Goal: Information Seeking & Learning: Learn about a topic

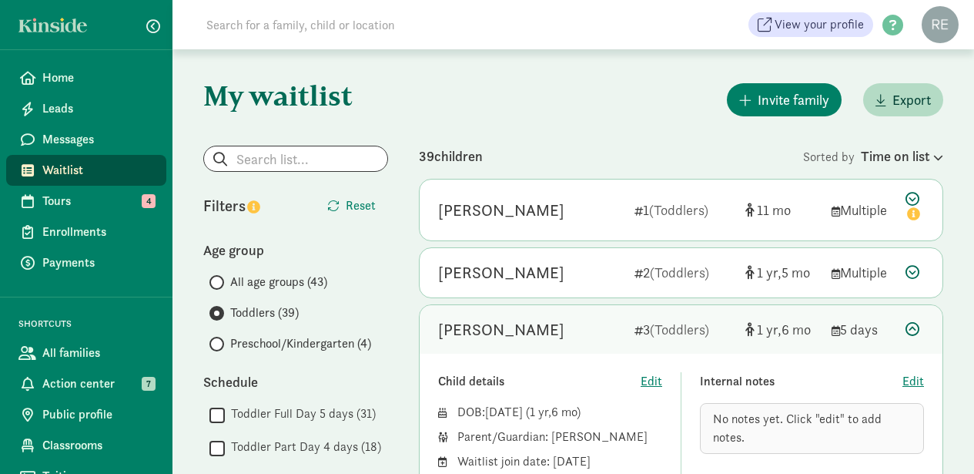
click at [42, 167] on link "Waitlist" at bounding box center [86, 170] width 160 height 31
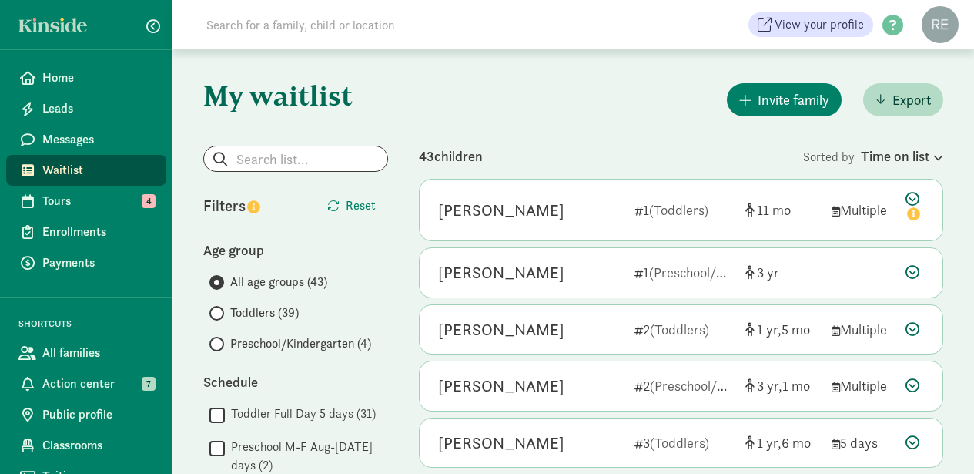
click at [216, 313] on input "Toddlers (39)" at bounding box center [214, 313] width 10 height 10
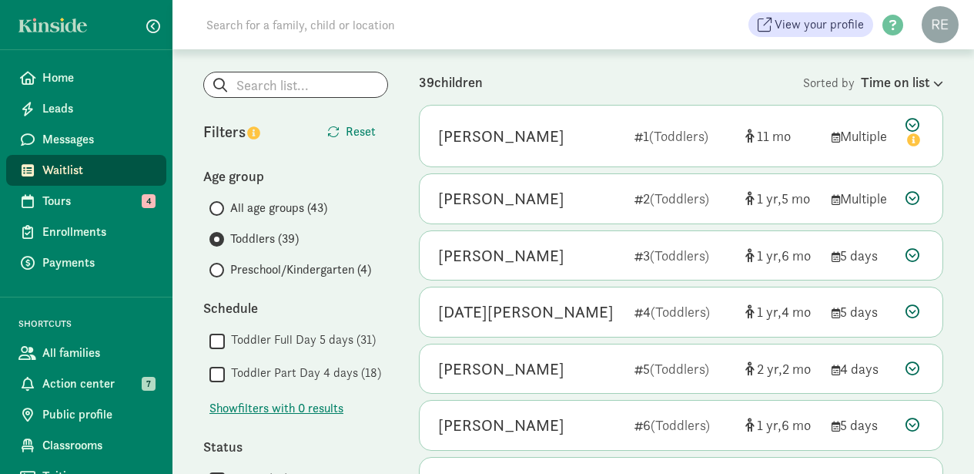
scroll to position [82, 0]
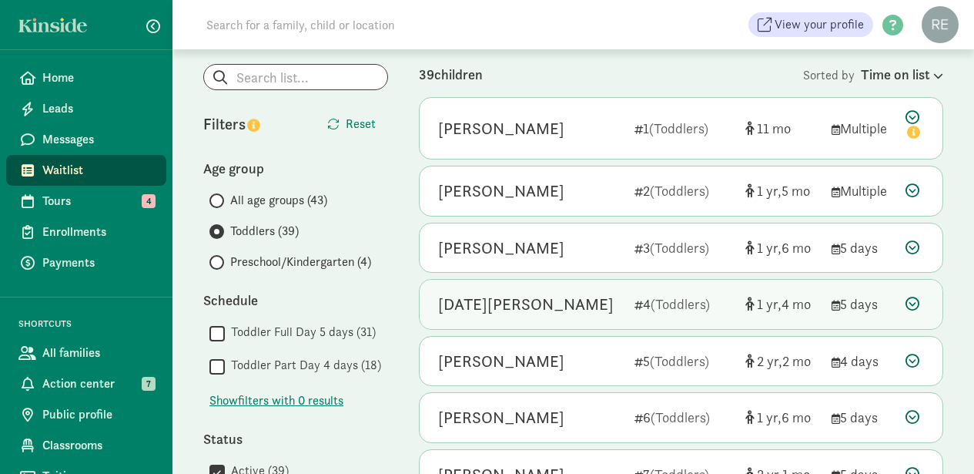
click at [915, 299] on icon at bounding box center [913, 303] width 14 height 14
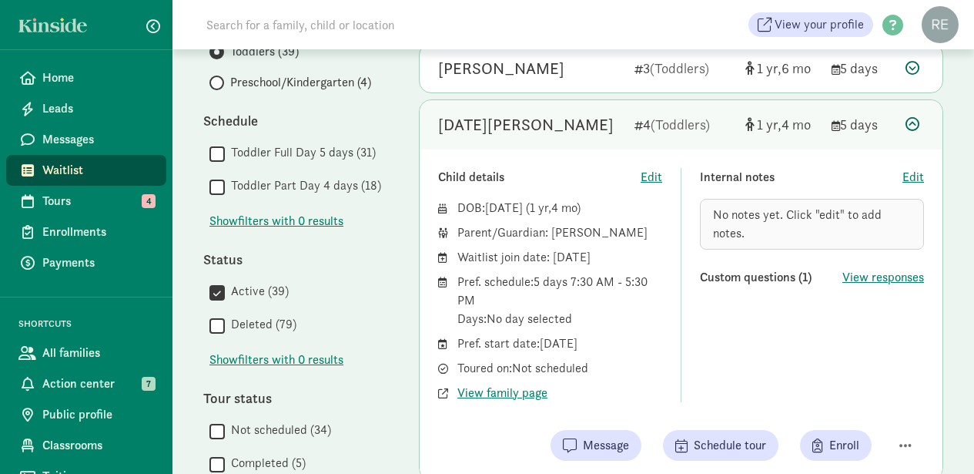
scroll to position [266, 0]
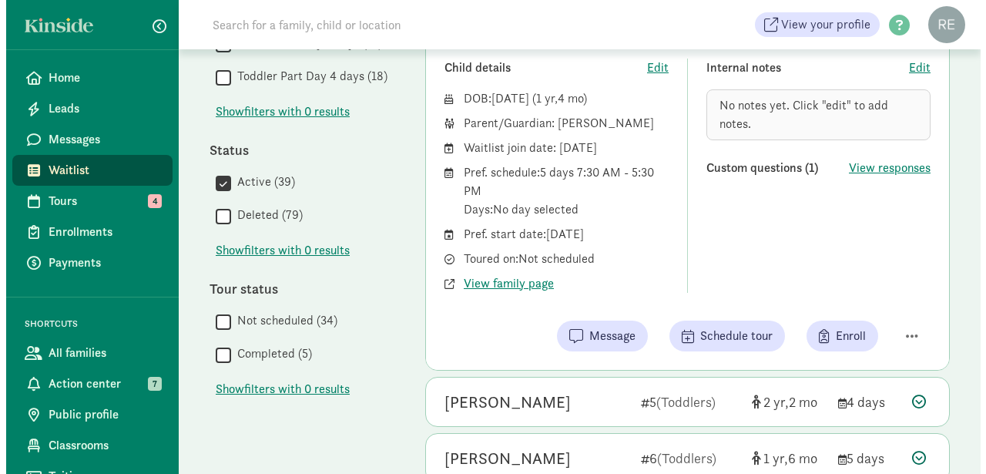
scroll to position [387, 0]
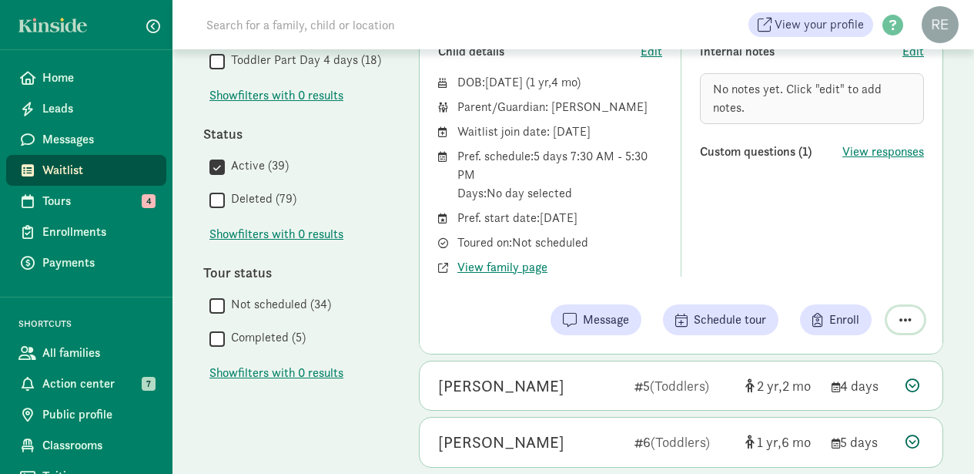
click at [905, 318] on span "button" at bounding box center [905, 320] width 12 height 14
click at [860, 280] on div "Remove from list" at bounding box center [851, 280] width 119 height 18
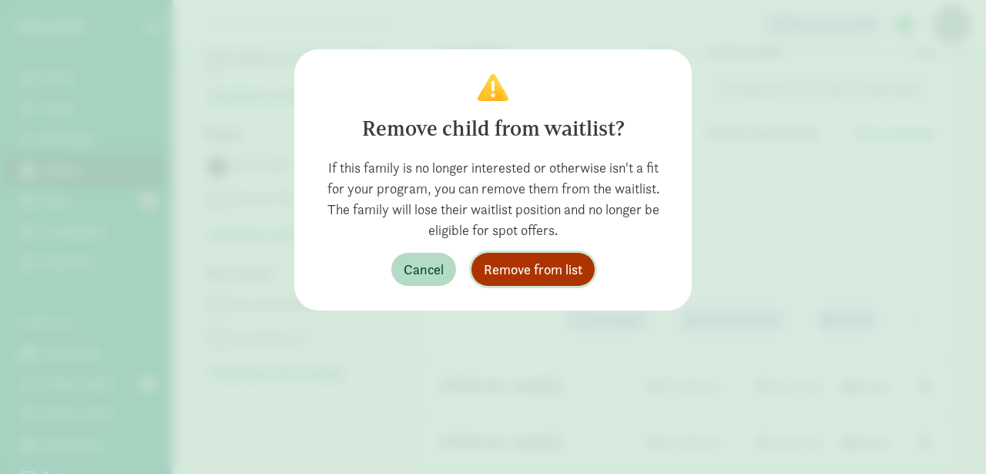
click at [567, 265] on span "Remove from list" at bounding box center [533, 269] width 99 height 21
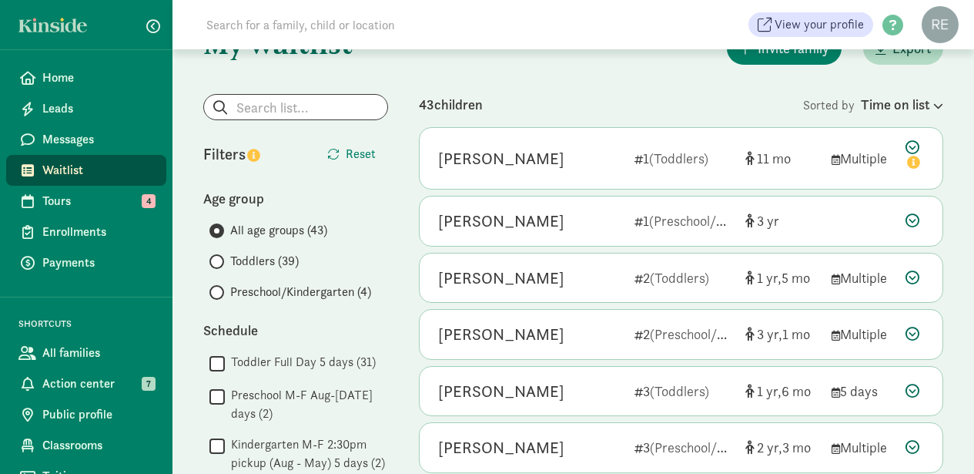
scroll to position [51, 0]
click at [216, 262] on input "Toddlers (39)" at bounding box center [214, 262] width 10 height 10
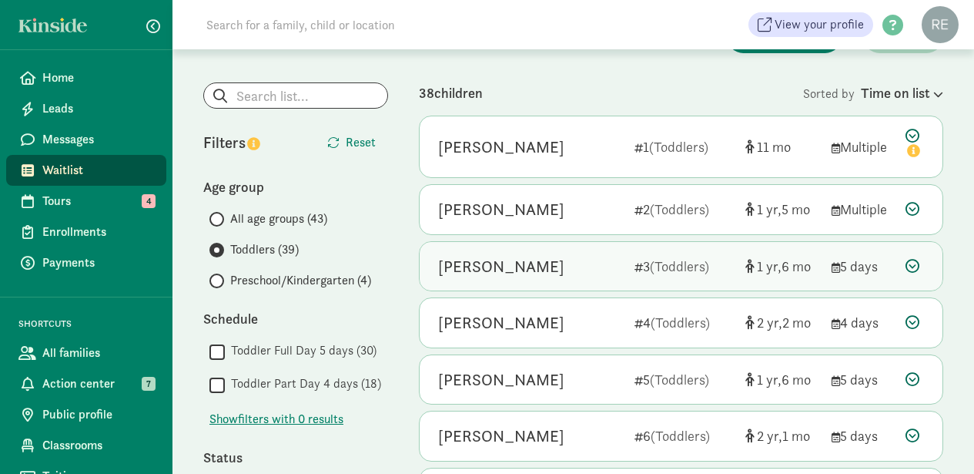
scroll to position [62, 0]
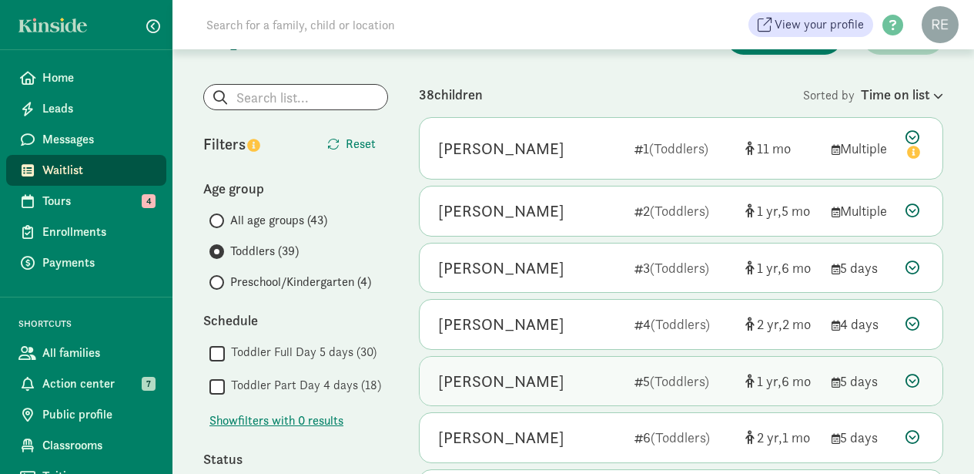
click at [568, 372] on div "[PERSON_NAME]" at bounding box center [530, 381] width 184 height 25
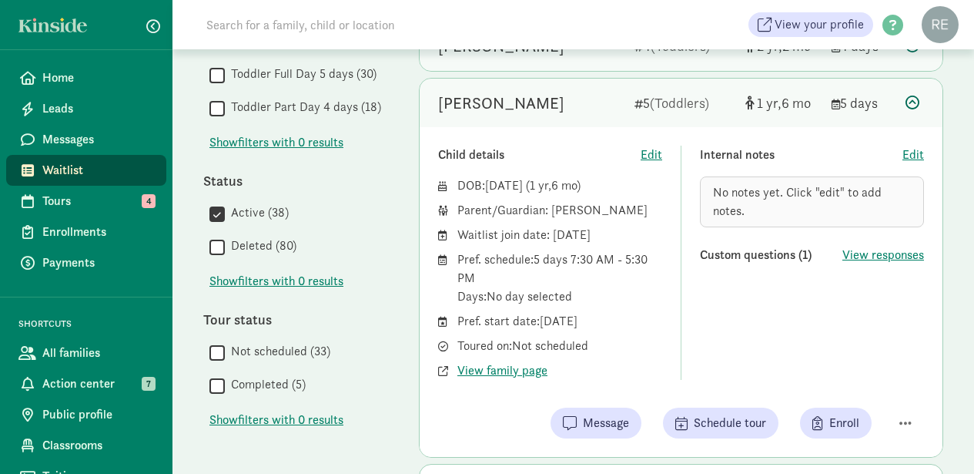
scroll to position [341, 0]
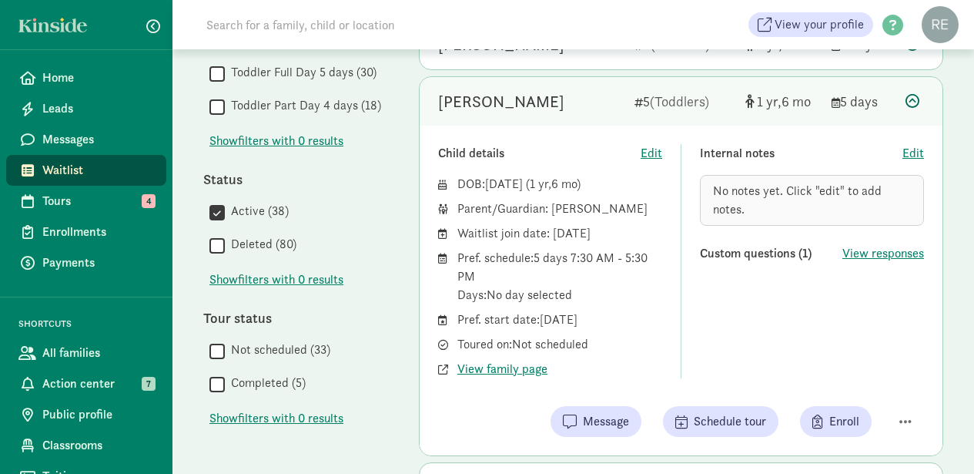
click at [337, 320] on div "Tour status" at bounding box center [295, 317] width 185 height 21
click at [370, 229] on div " Active (38)  Deleted (80)" at bounding box center [295, 229] width 185 height 54
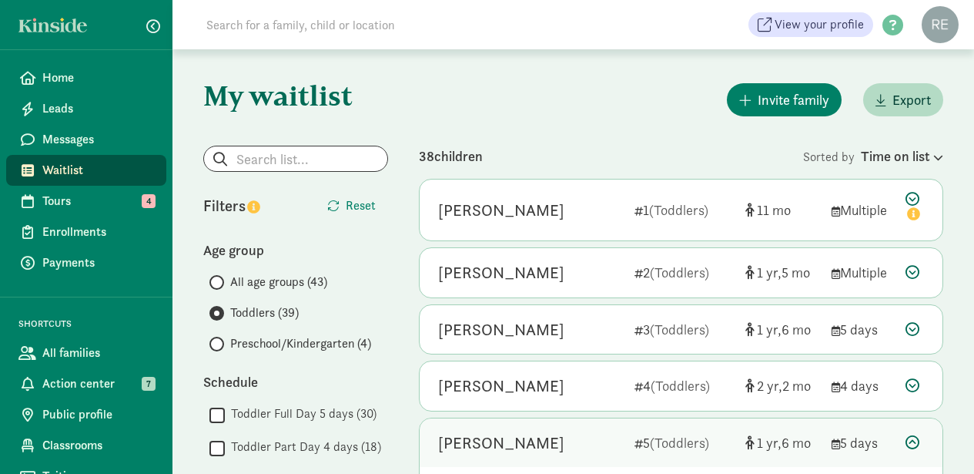
click at [219, 340] on span at bounding box center [216, 344] width 15 height 15
click at [219, 340] on input "Preschool/Kindergarten (4)" at bounding box center [214, 344] width 10 height 10
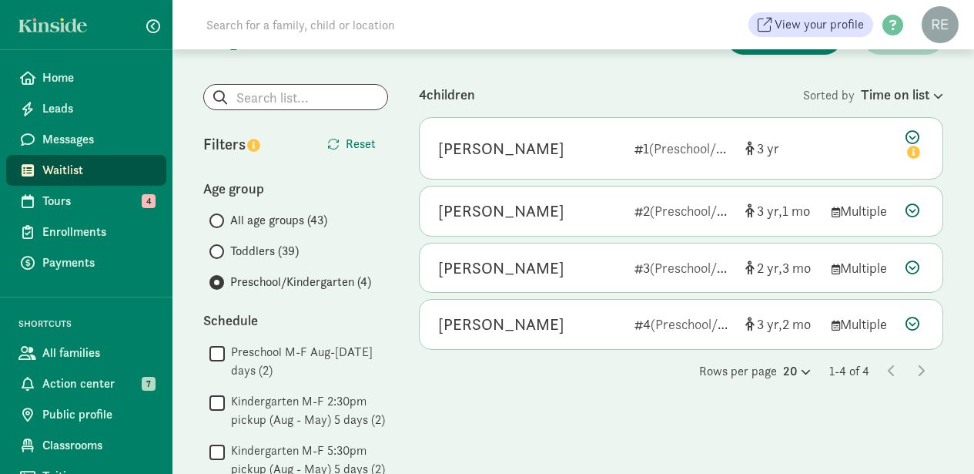
scroll to position [65, 0]
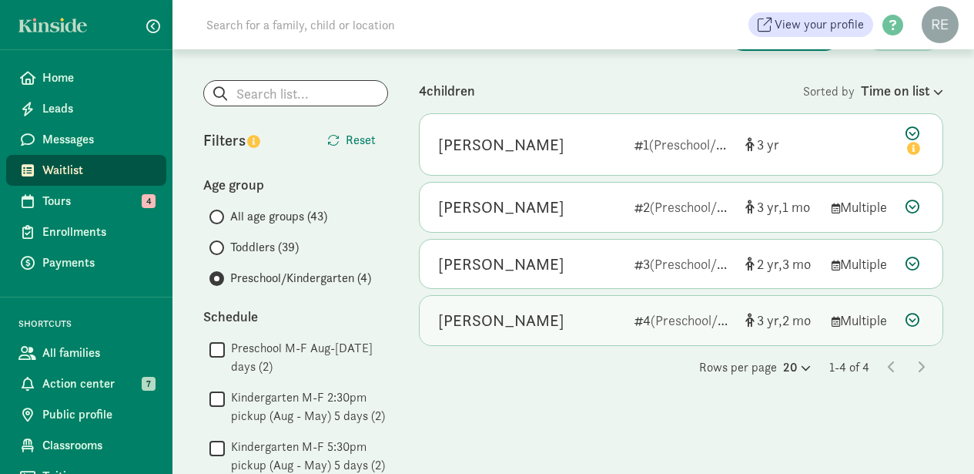
click at [574, 322] on div "[PERSON_NAME]" at bounding box center [530, 320] width 184 height 25
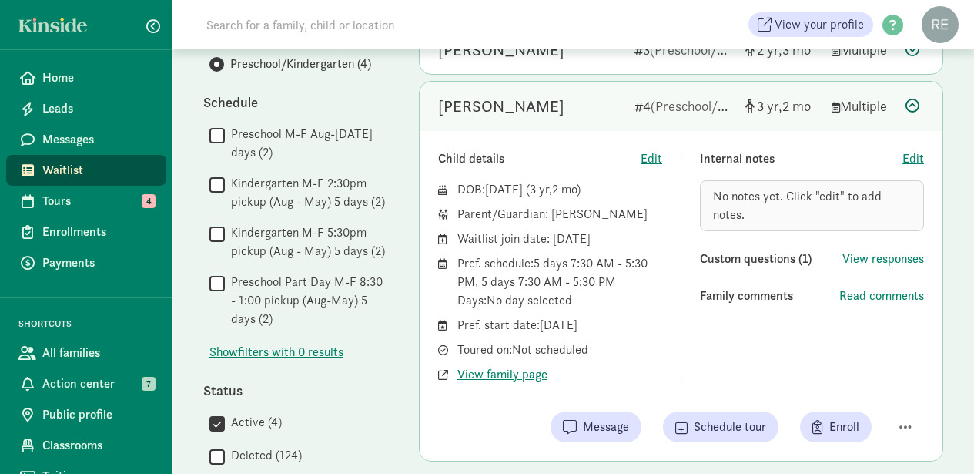
scroll to position [280, 0]
click at [861, 291] on span "Read comments" at bounding box center [881, 295] width 85 height 18
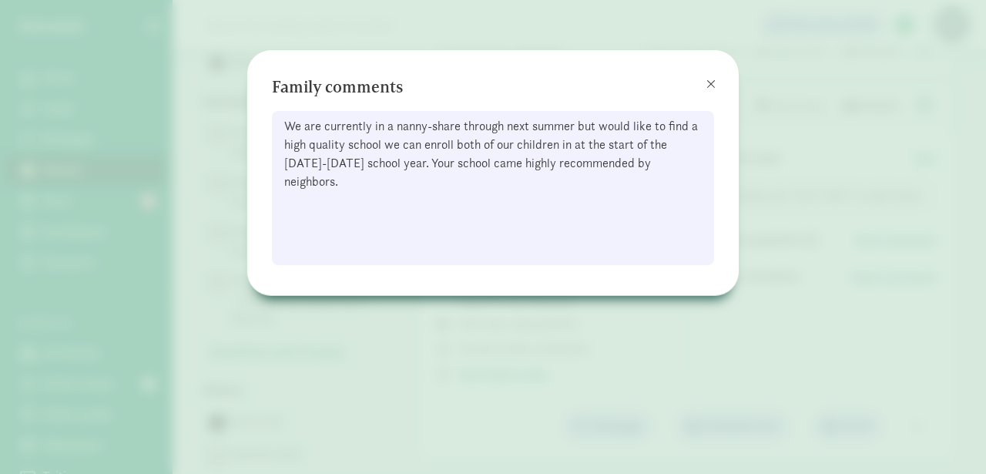
click at [715, 79] on button at bounding box center [710, 84] width 31 height 31
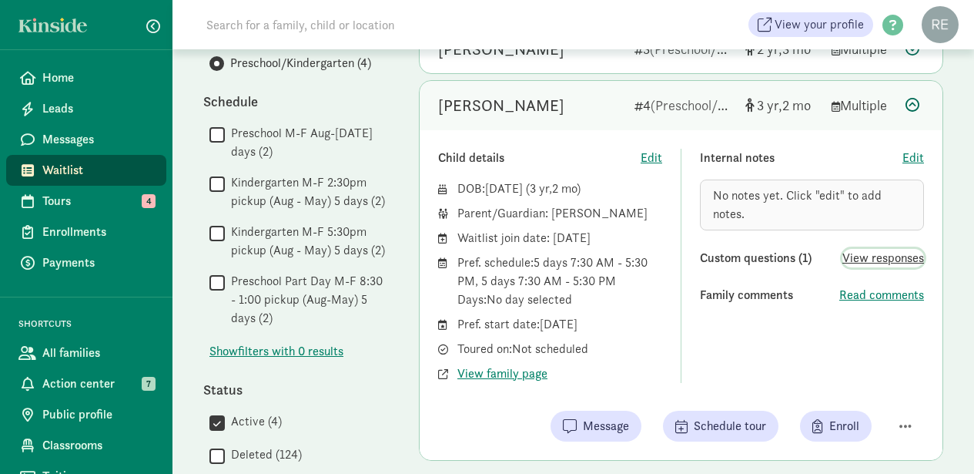
click at [910, 260] on span "View responses" at bounding box center [883, 258] width 82 height 18
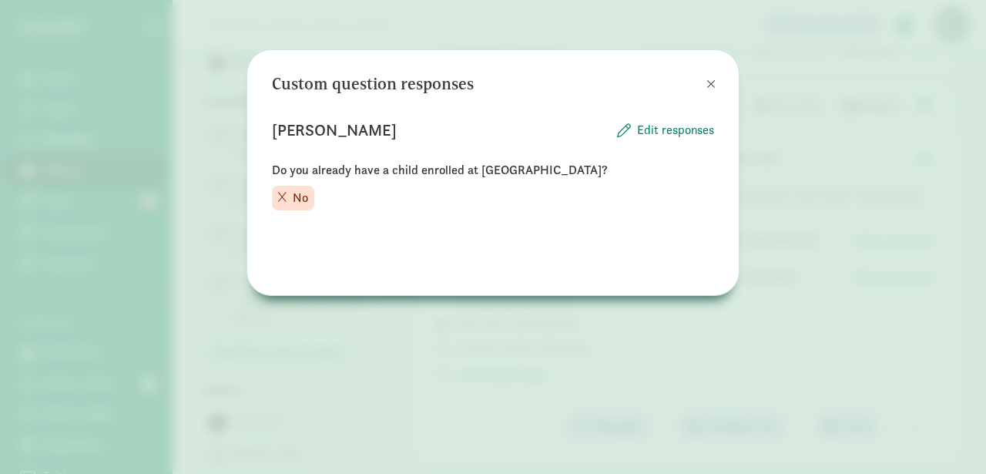
click at [714, 82] on span at bounding box center [710, 84] width 9 height 12
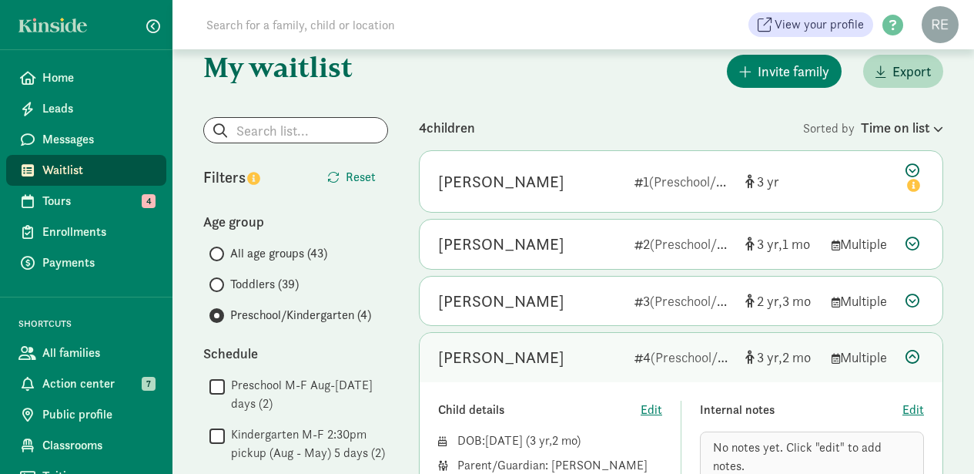
scroll to position [27, 0]
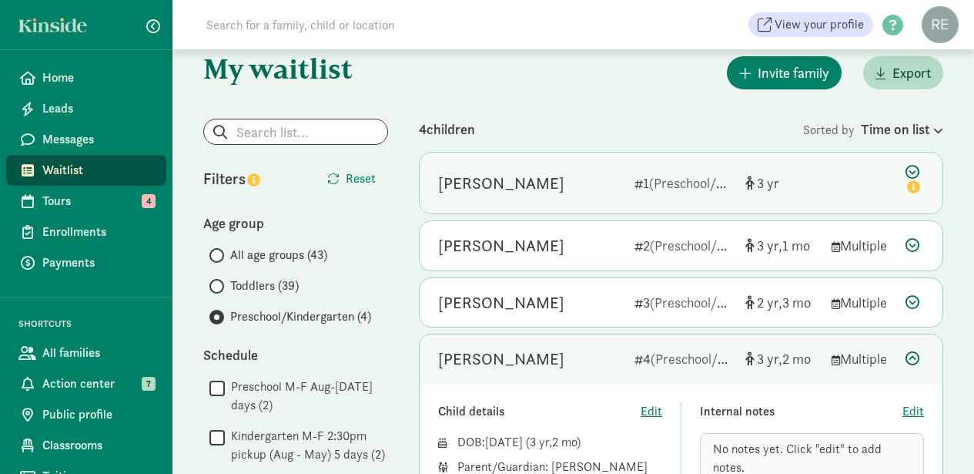
click at [797, 186] on div "3" at bounding box center [782, 183] width 74 height 21
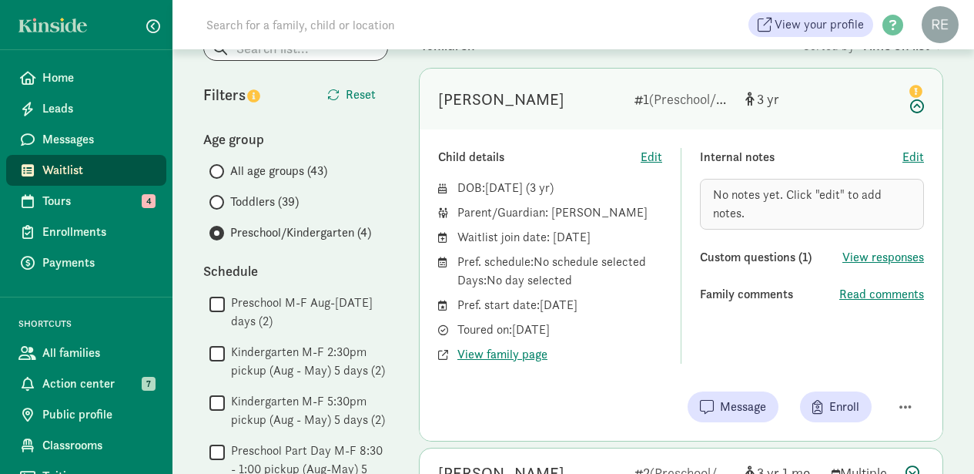
scroll to position [82, 0]
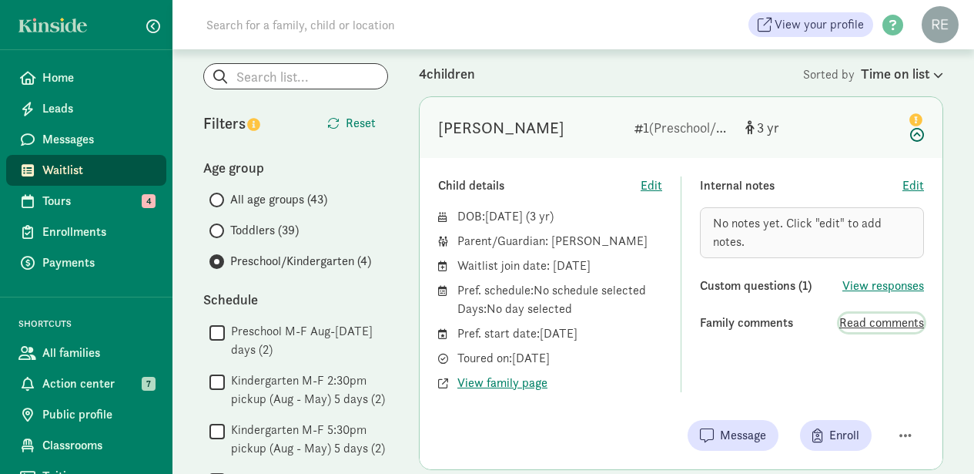
click at [859, 315] on span "Read comments" at bounding box center [881, 322] width 85 height 18
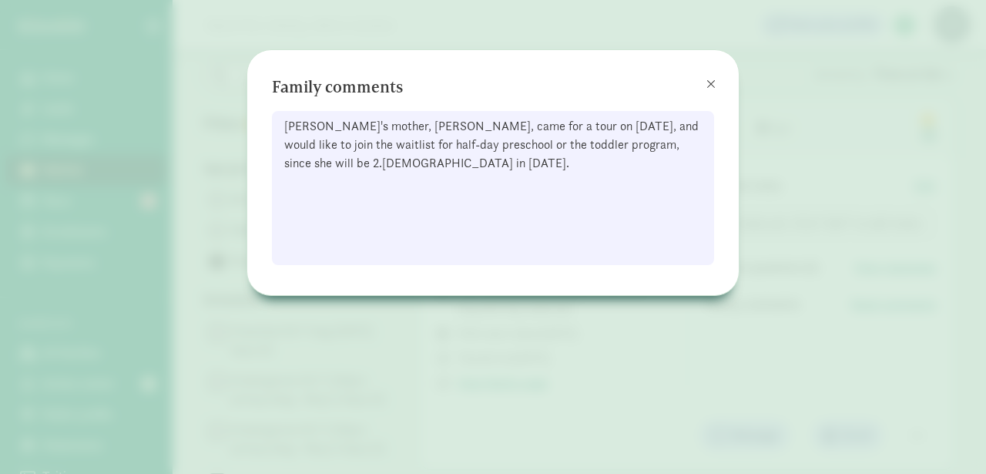
click at [710, 82] on span at bounding box center [710, 84] width 9 height 12
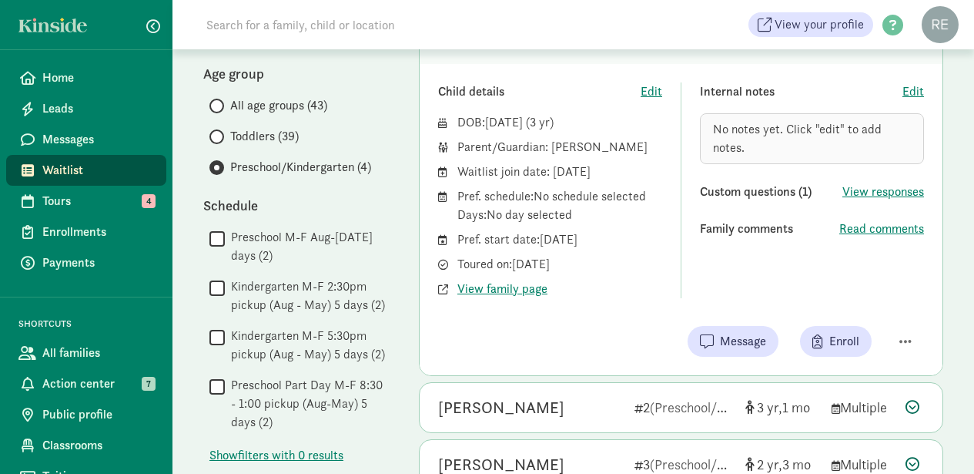
scroll to position [188, 0]
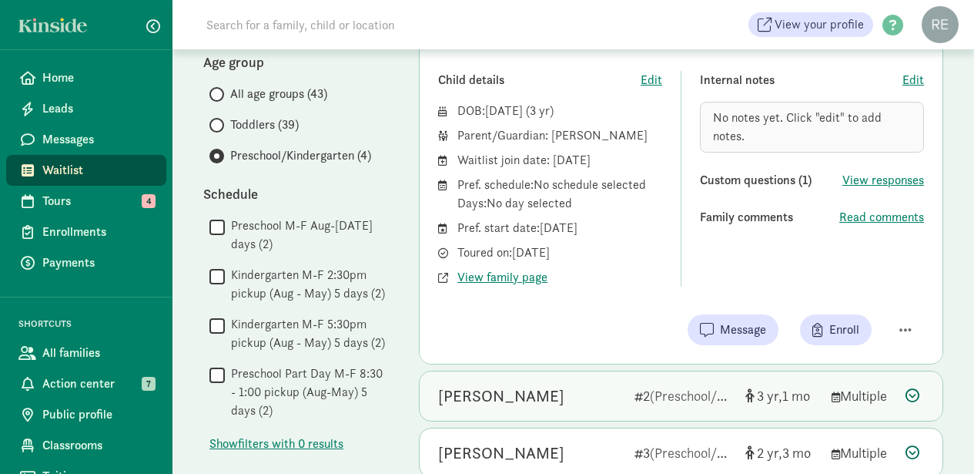
click at [629, 384] on div "Zara [PERSON_NAME] 2 (Preschool/Kindergarten) 3 1 Multiple" at bounding box center [681, 395] width 523 height 49
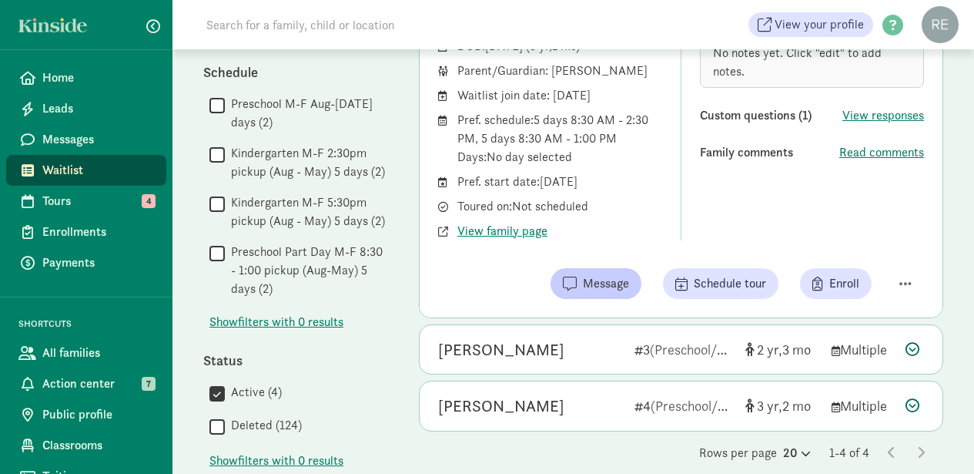
scroll to position [310, 0]
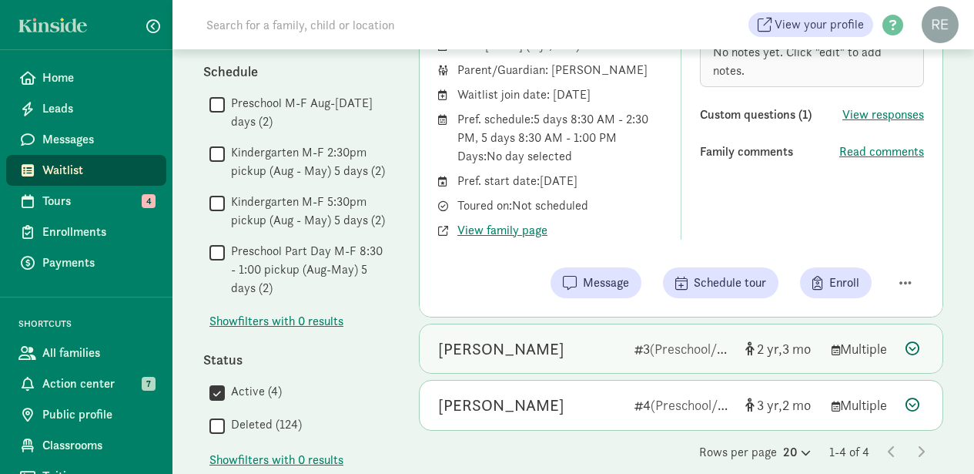
click at [601, 356] on div "[PERSON_NAME]" at bounding box center [530, 349] width 184 height 25
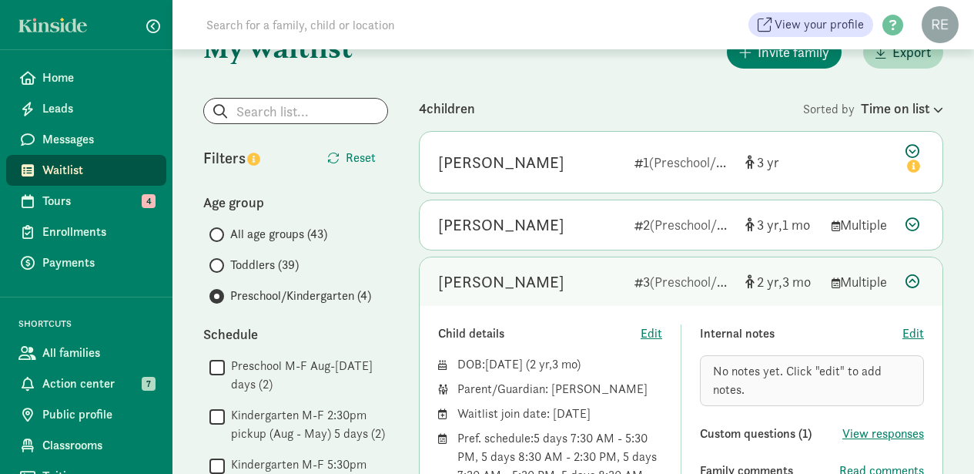
scroll to position [45, 0]
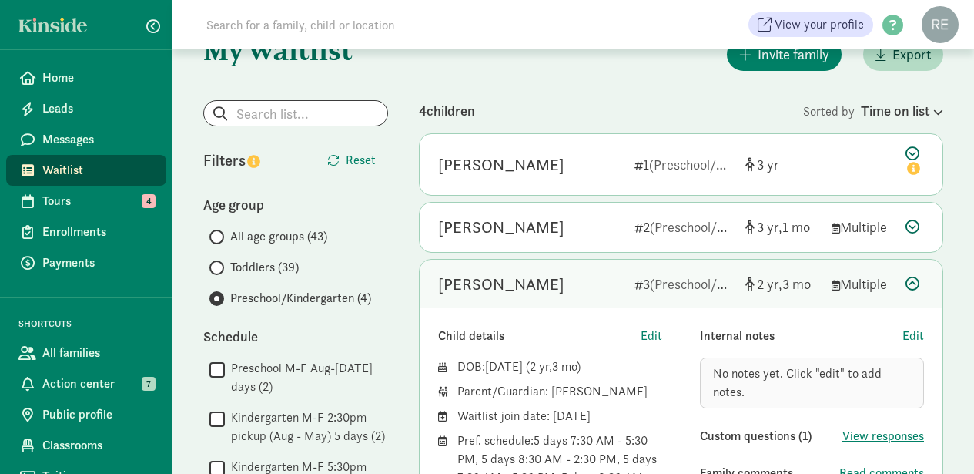
click at [607, 75] on div "My waitlist Invite family Export Show filters Preschool/Kindergarten Reset Filt…" at bounding box center [574, 446] width 802 height 885
click at [602, 93] on div "My waitlist Invite family Export Show filters Preschool/Kindergarten Reset Filt…" at bounding box center [574, 446] width 802 height 885
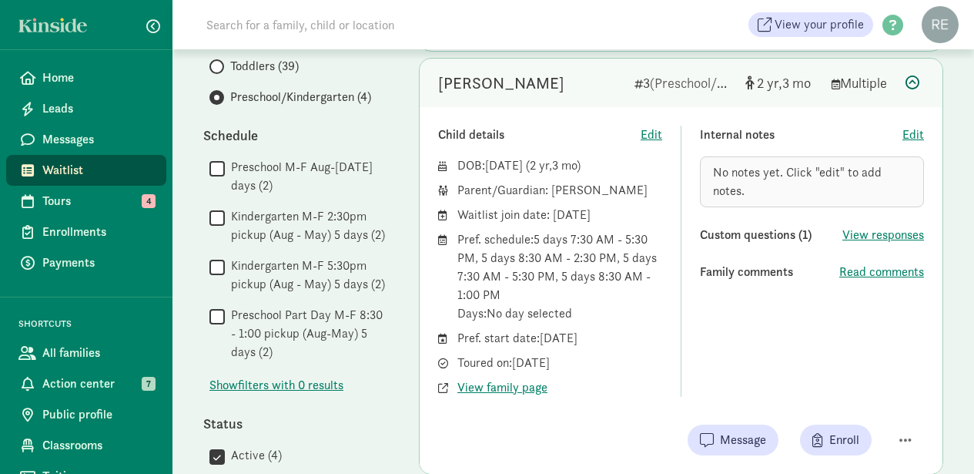
scroll to position [253, 0]
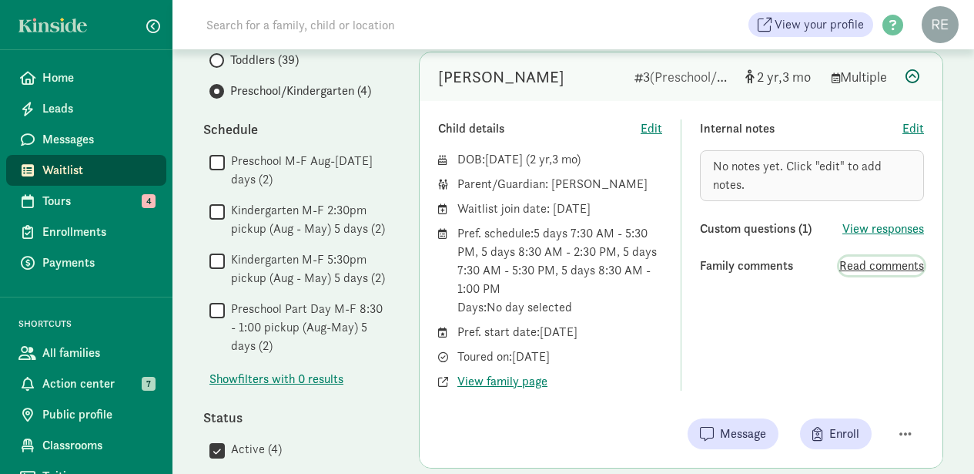
click at [896, 260] on span "Read comments" at bounding box center [881, 265] width 85 height 18
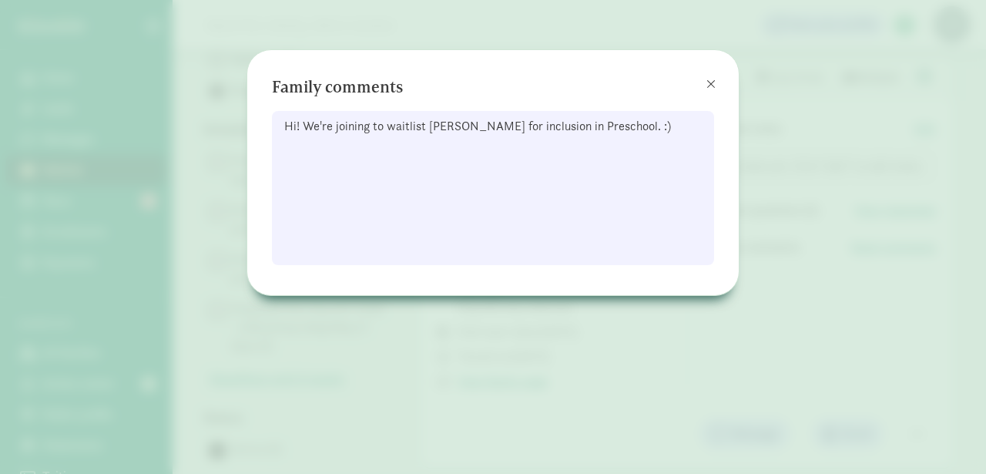
click at [712, 82] on span at bounding box center [710, 84] width 9 height 12
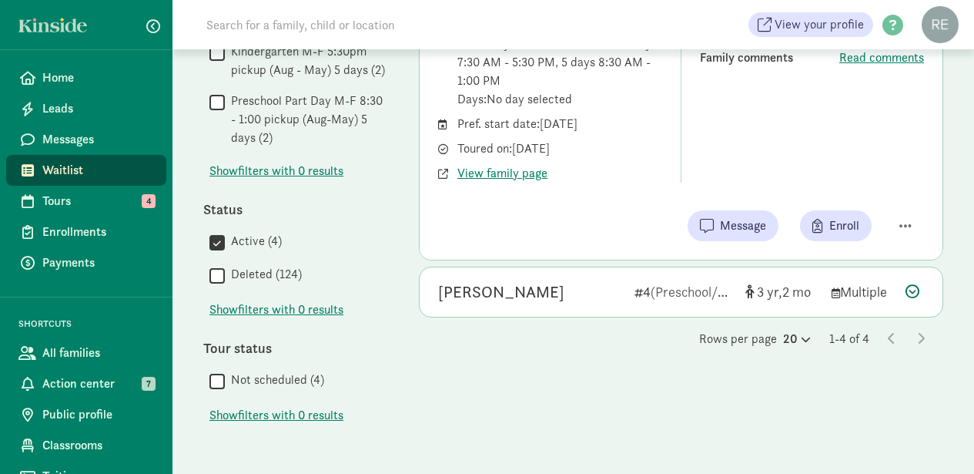
scroll to position [461, 0]
click at [360, 187] on div "Filters Reset Age group All age groups (43) Toddlers (39) Preschool/Kindergarte…" at bounding box center [295, 54] width 185 height 739
click at [382, 214] on div "Status" at bounding box center [295, 209] width 185 height 21
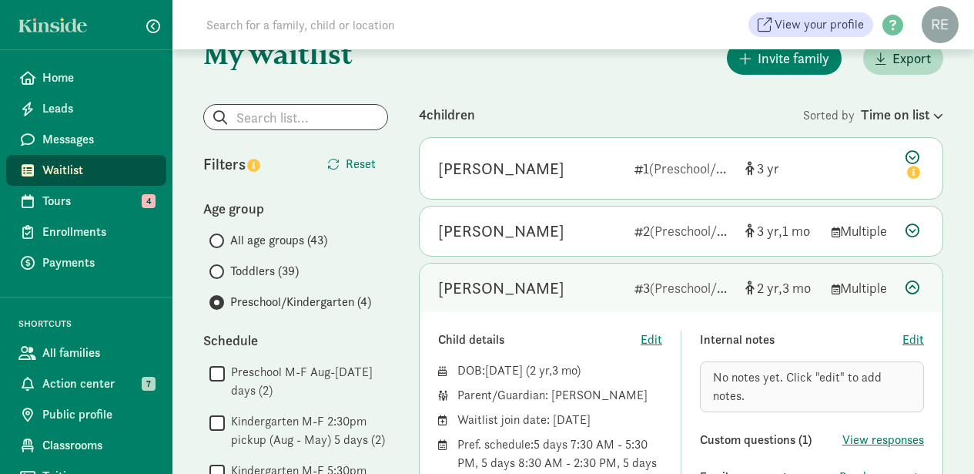
scroll to position [39, 0]
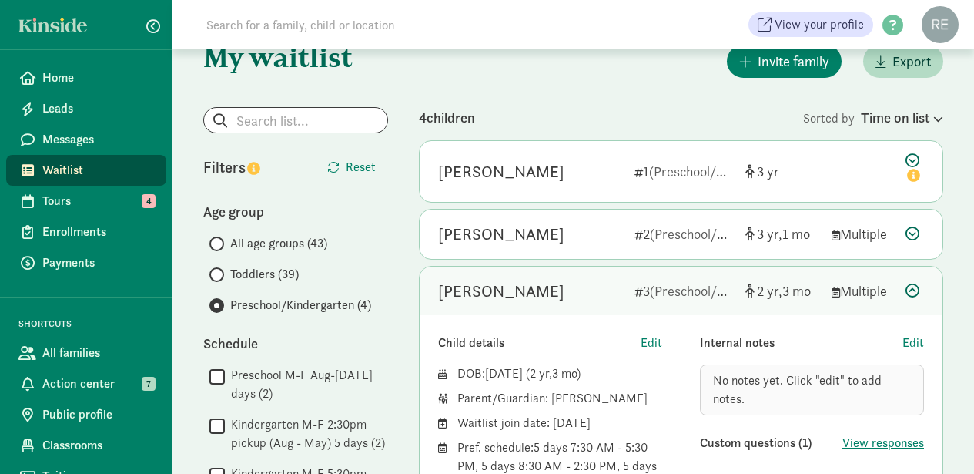
click at [536, 89] on div "My waitlist Invite family Export Show filters Preschool/Kindergarten Reset Filt…" at bounding box center [574, 453] width 802 height 885
click at [535, 89] on div "My waitlist Invite family Export Show filters Preschool/Kindergarten Reset Filt…" at bounding box center [574, 453] width 802 height 885
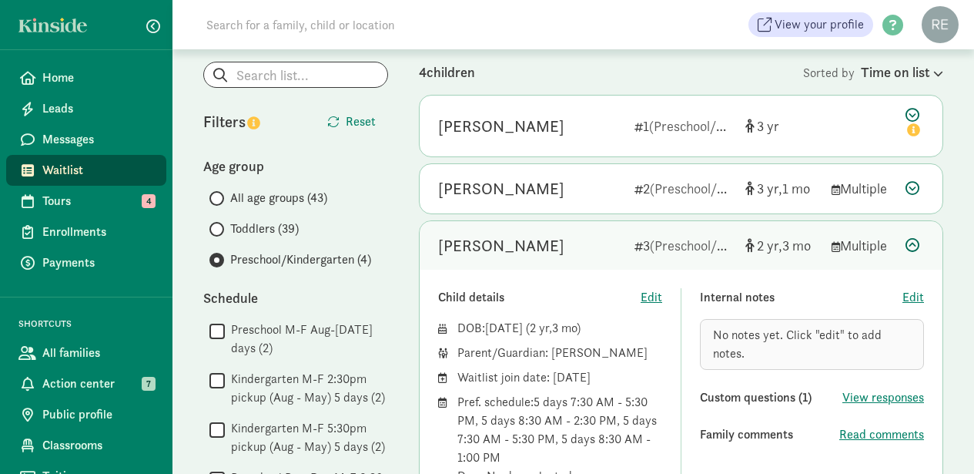
scroll to position [82, 0]
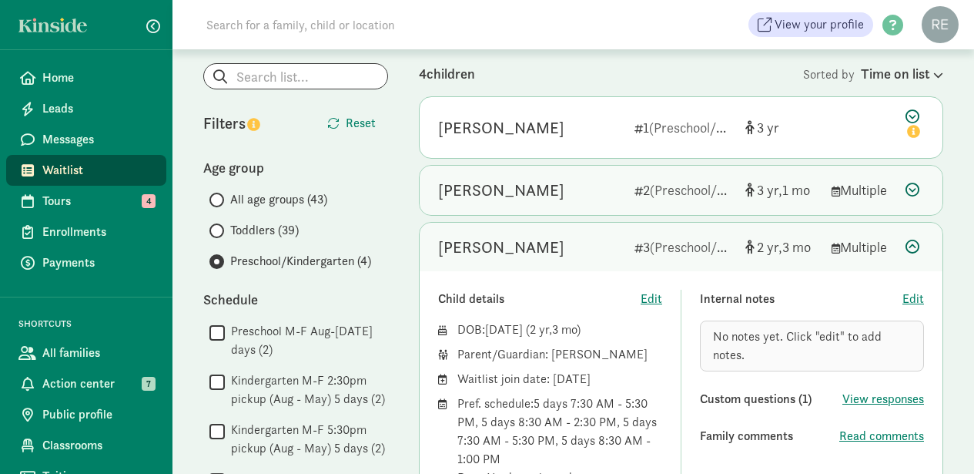
click at [537, 191] on div "[PERSON_NAME]" at bounding box center [530, 190] width 184 height 25
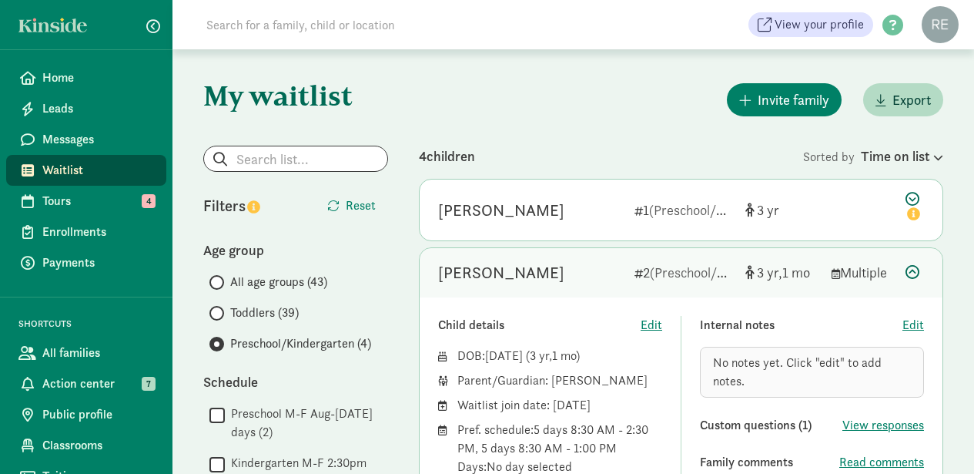
scroll to position [0, 0]
click at [219, 312] on span at bounding box center [216, 313] width 15 height 15
click at [219, 312] on input "Toddlers (39)" at bounding box center [214, 313] width 10 height 10
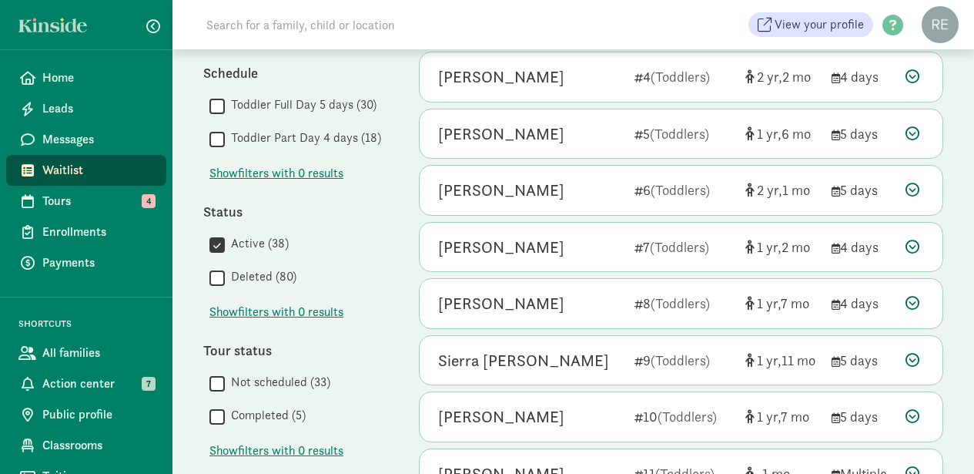
scroll to position [307, 0]
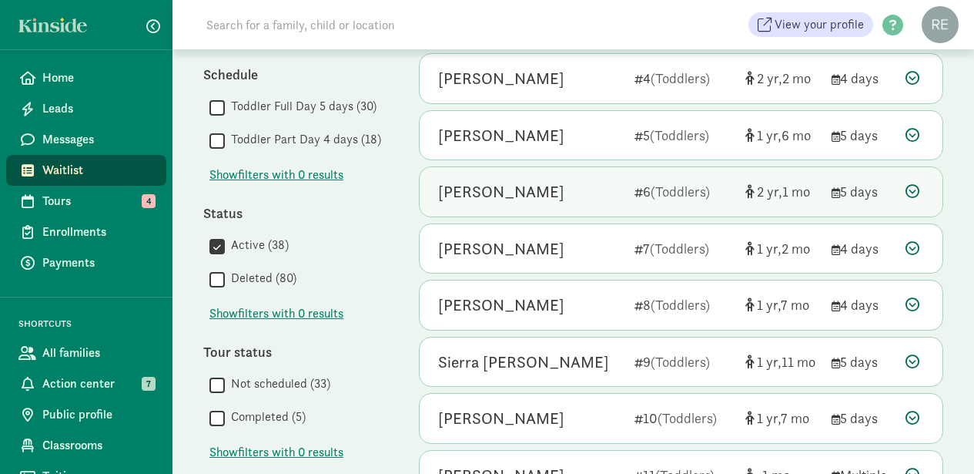
click at [558, 183] on div "[PERSON_NAME]" at bounding box center [530, 191] width 184 height 25
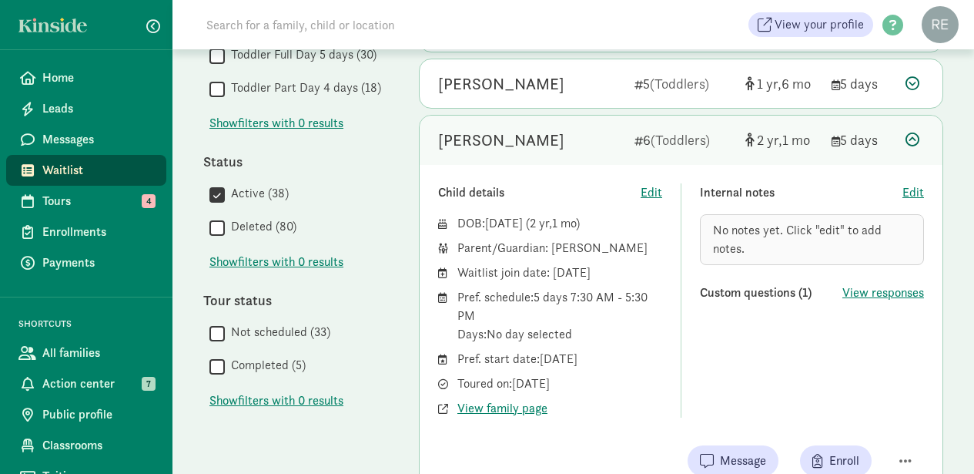
scroll to position [379, 0]
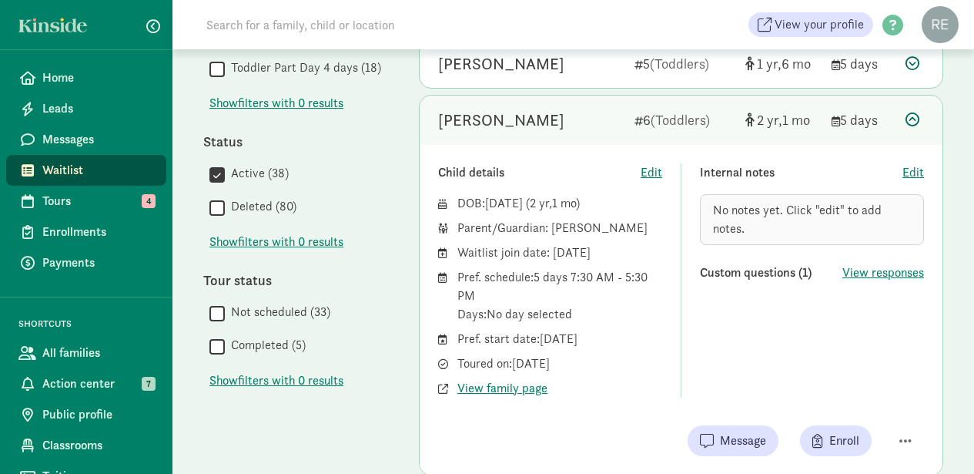
click at [321, 270] on div "Status  Active (38)  Deleted (80) Show filters with 0 results" at bounding box center [295, 330] width 185 height 120
click at [566, 163] on div "Child details" at bounding box center [539, 172] width 203 height 18
click at [814, 343] on div "Internal notes Edit No notes yet. Click "edit" to add notes. Custom questions (…" at bounding box center [812, 280] width 224 height 234
click at [514, 431] on div "Message Enroll" at bounding box center [681, 440] width 486 height 31
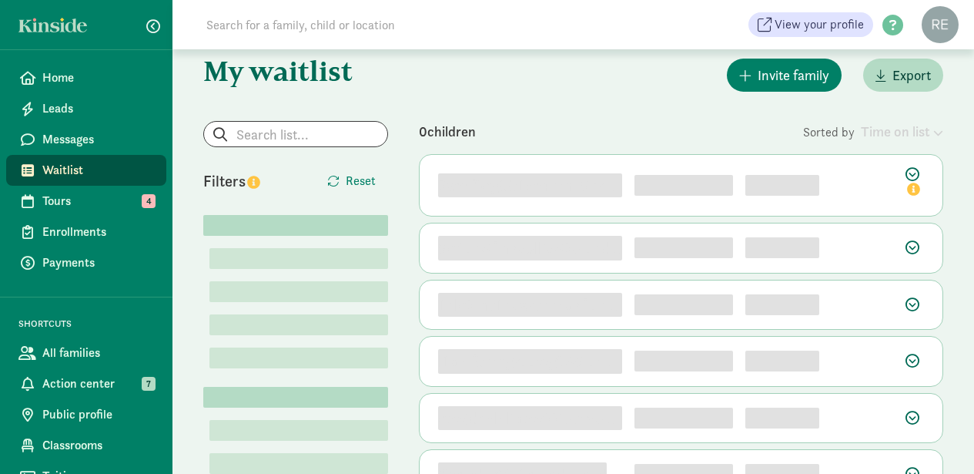
scroll to position [28, 0]
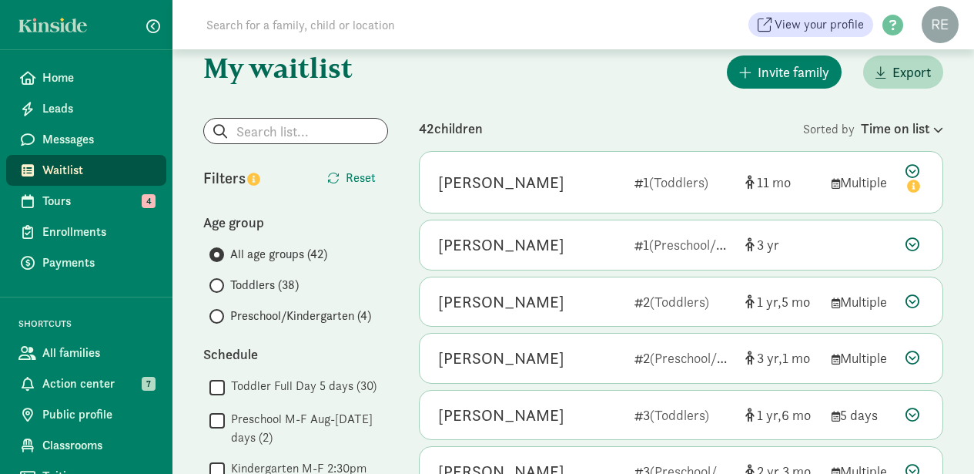
click at [213, 283] on input "Toddlers (38)" at bounding box center [214, 285] width 10 height 10
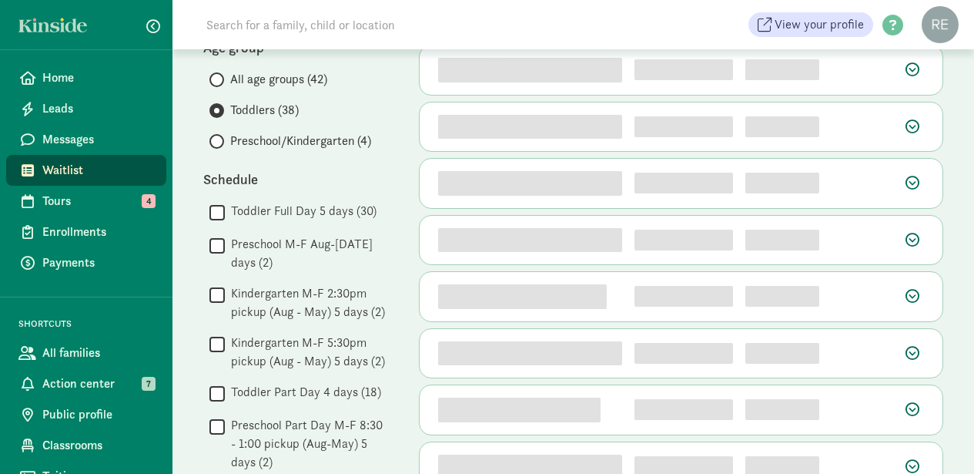
scroll to position [203, 0]
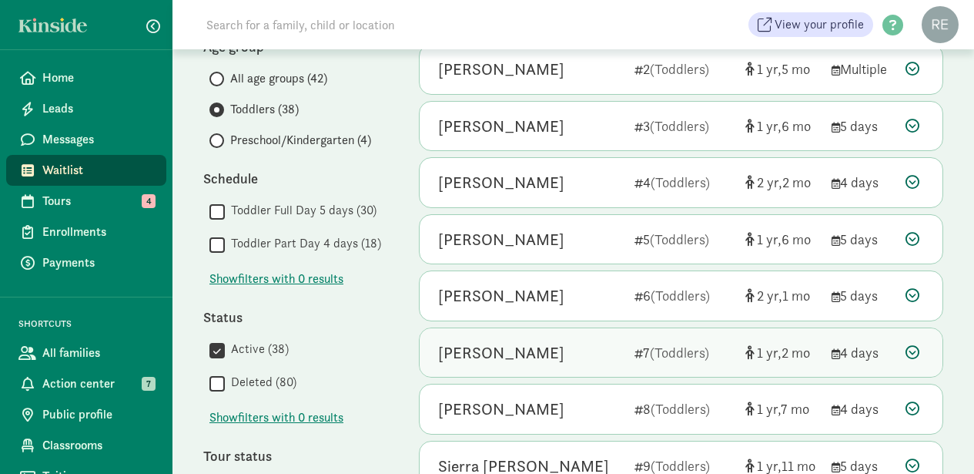
click at [444, 348] on div "[PERSON_NAME]" at bounding box center [501, 352] width 126 height 25
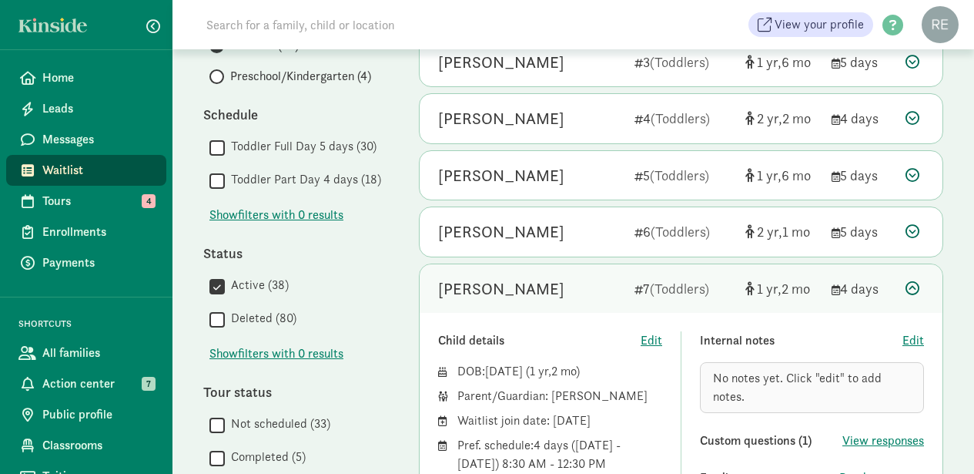
scroll to position [265, 0]
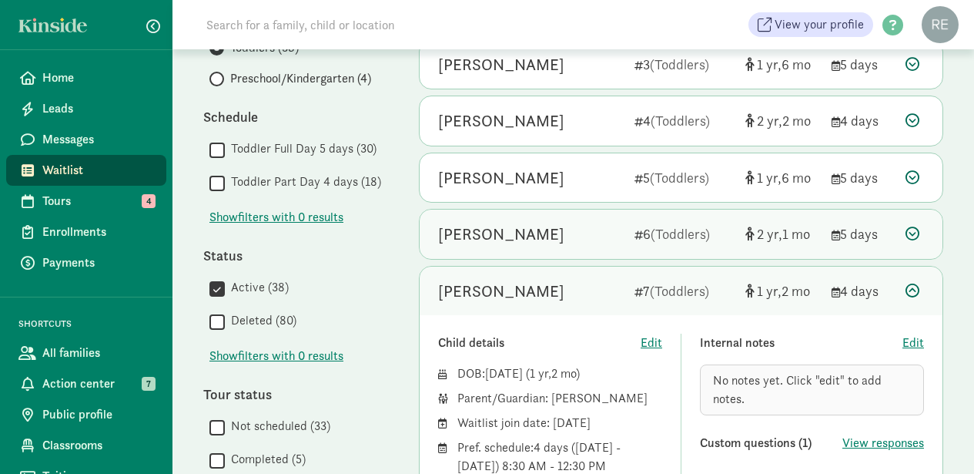
click at [532, 229] on div "[PERSON_NAME]" at bounding box center [501, 234] width 126 height 25
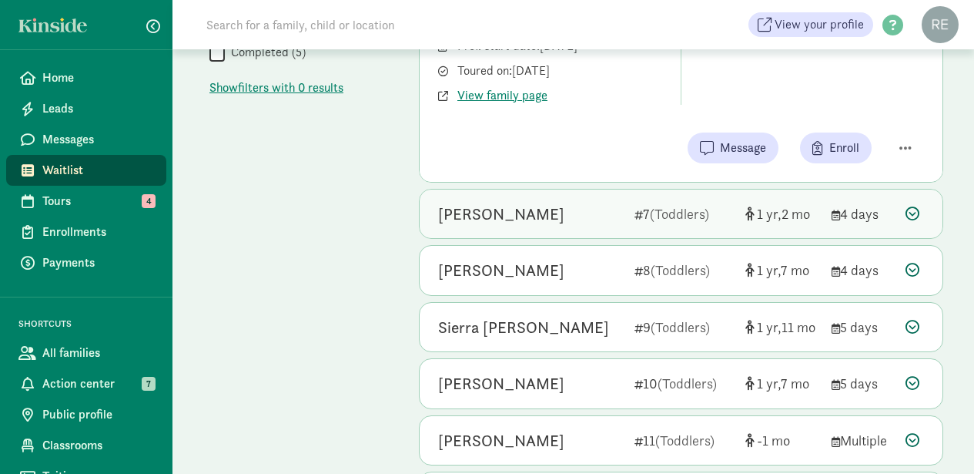
scroll to position [681, 0]
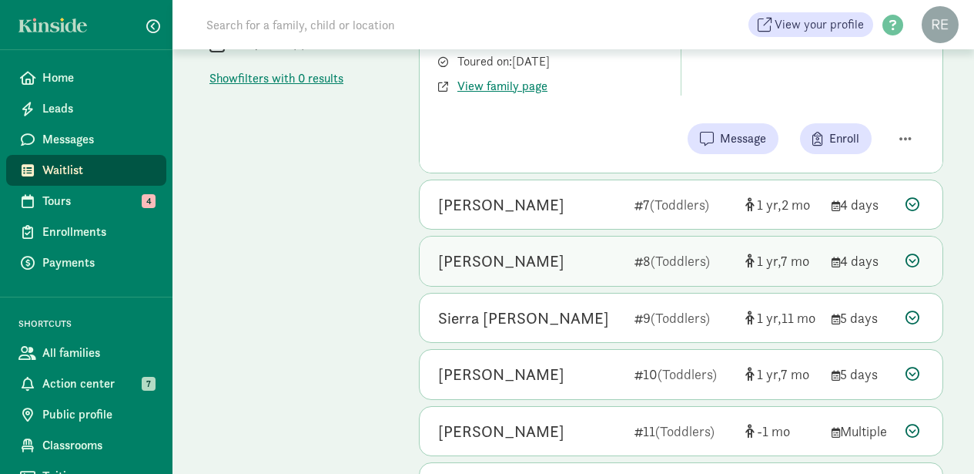
click at [530, 253] on div "[PERSON_NAME]" at bounding box center [501, 261] width 126 height 25
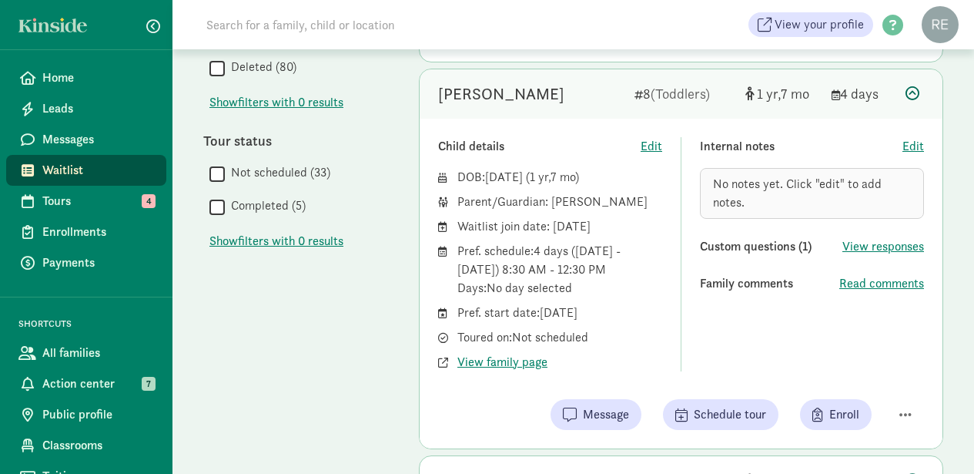
scroll to position [518, 0]
